Goal: Information Seeking & Learning: Learn about a topic

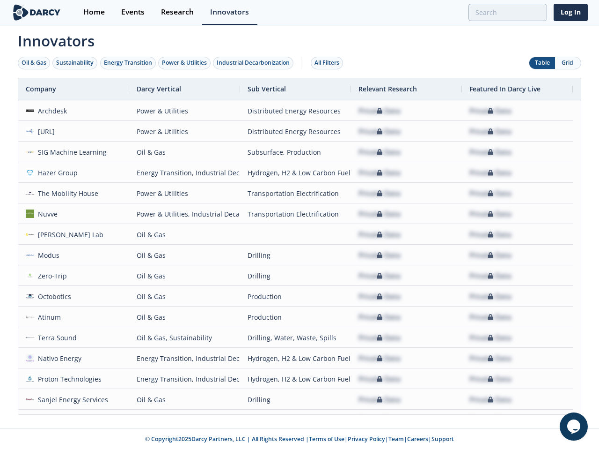
click at [34, 63] on div "Oil & Gas" at bounding box center [34, 63] width 25 height 8
click at [75, 63] on div "Sustainability" at bounding box center [74, 63] width 37 height 8
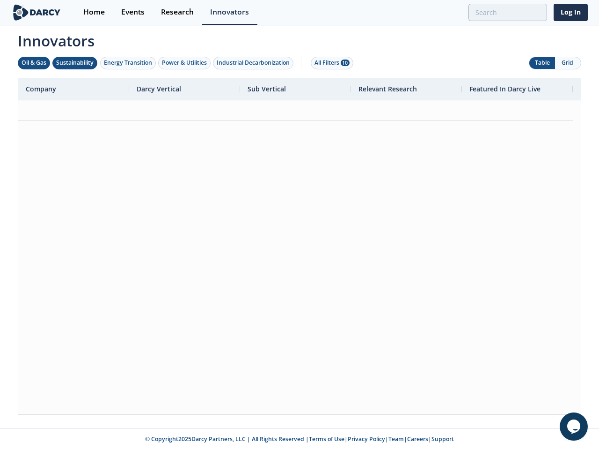
click at [128, 63] on div "Energy Transition" at bounding box center [128, 63] width 48 height 8
click at [185, 63] on div "Power & Utilities" at bounding box center [184, 63] width 45 height 8
click at [255, 63] on div "Industrial Decarbonization" at bounding box center [253, 63] width 73 height 8
